Goal: Task Accomplishment & Management: Manage account settings

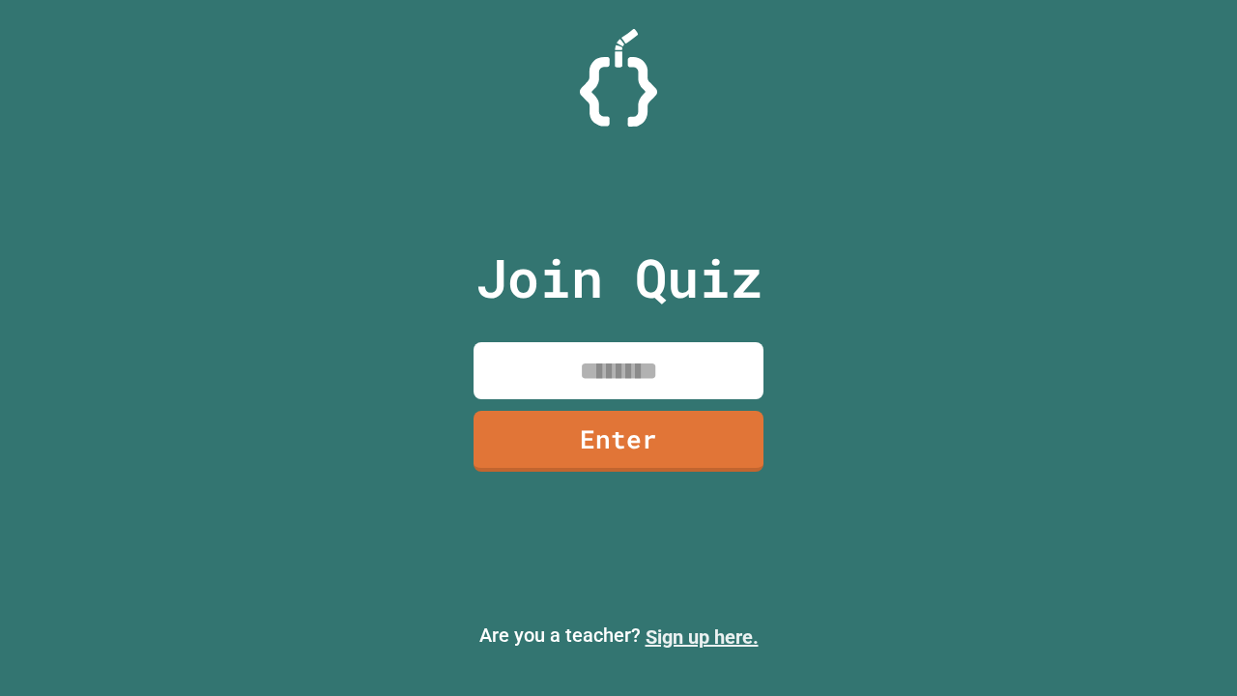
click at [702, 637] on link "Sign up here." at bounding box center [702, 636] width 113 height 23
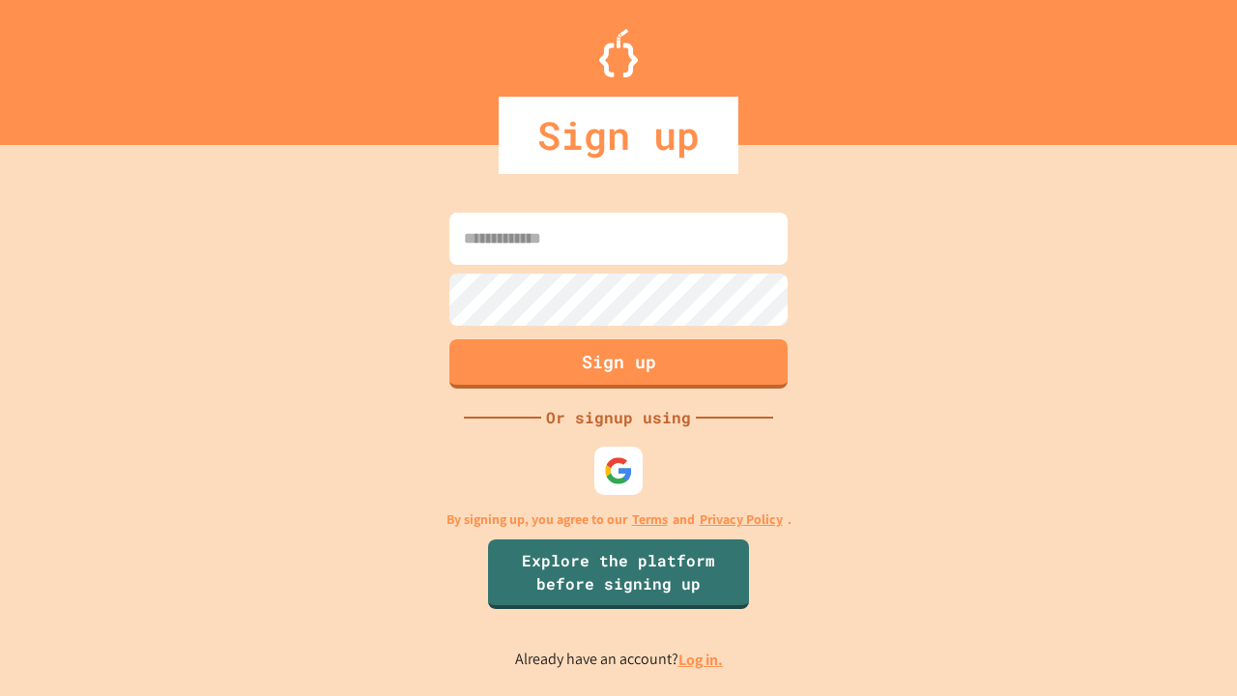
click at [702, 659] on link "Log in." at bounding box center [701, 660] width 44 height 20
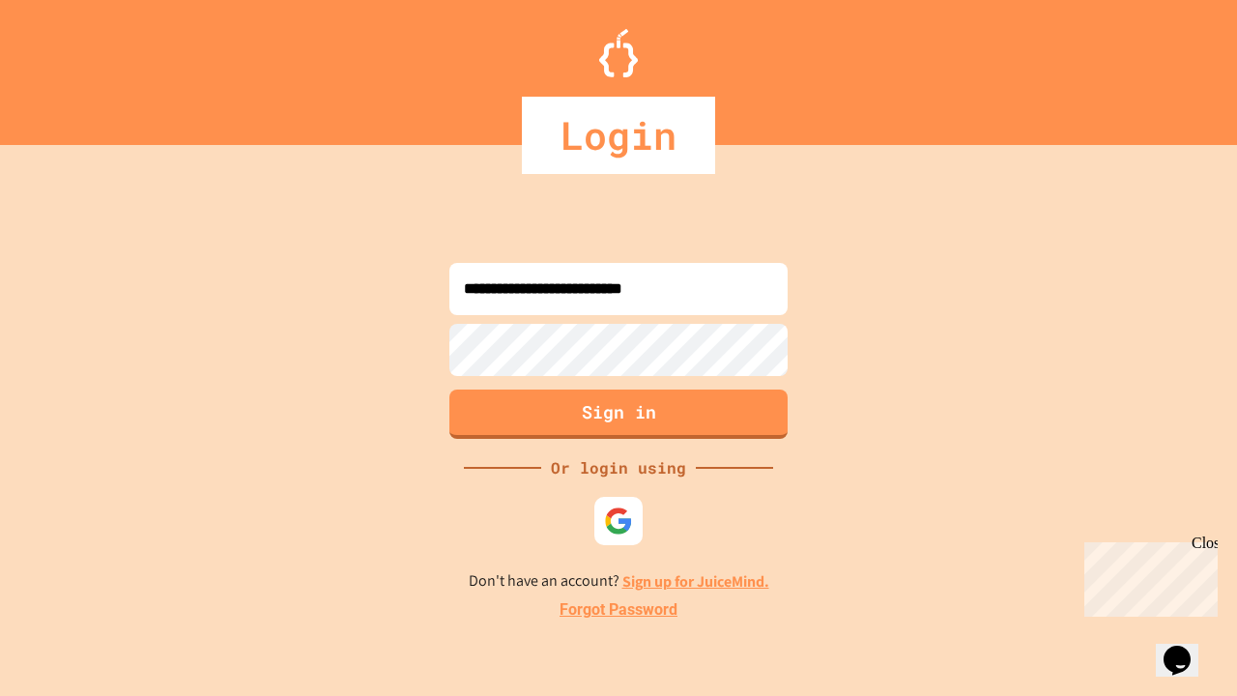
type input "**********"
